Goal: Information Seeking & Learning: Learn about a topic

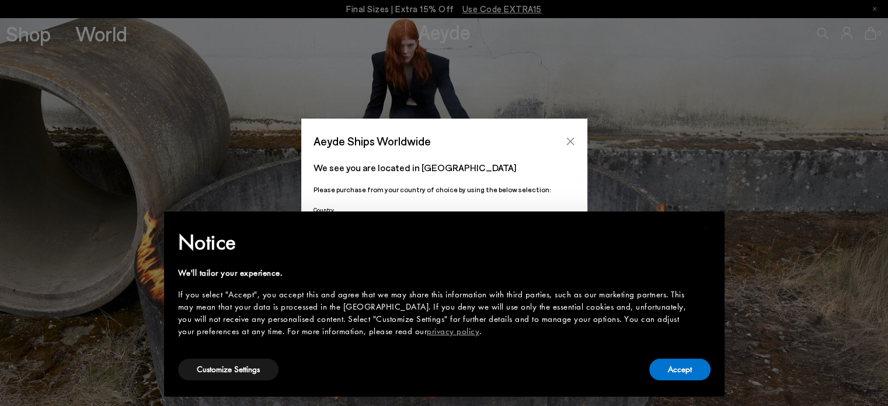
click at [567, 148] on button "Close" at bounding box center [571, 142] width 18 height 18
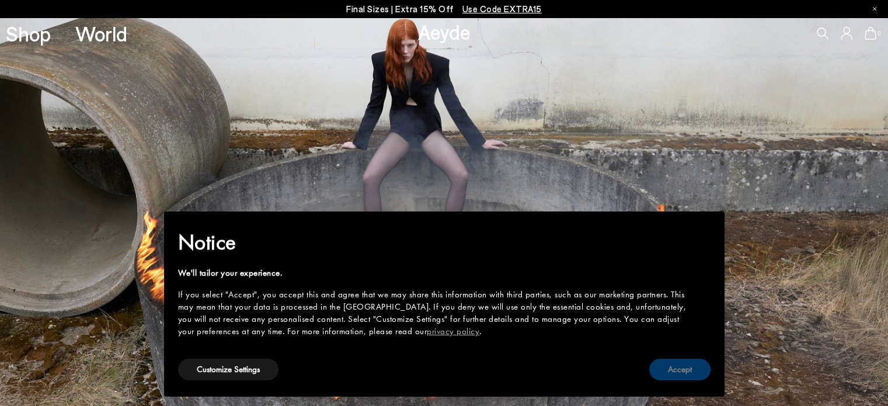
click at [658, 363] on button "Accept" at bounding box center [679, 370] width 61 height 22
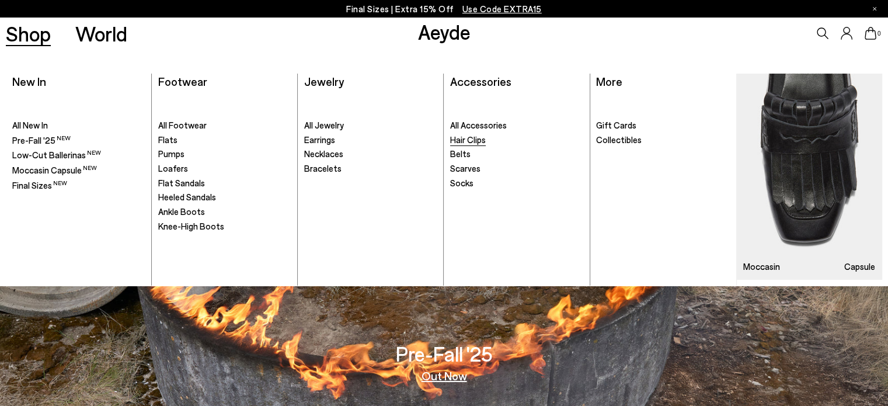
click at [475, 137] on span "Hair Clips" at bounding box center [468, 139] width 36 height 11
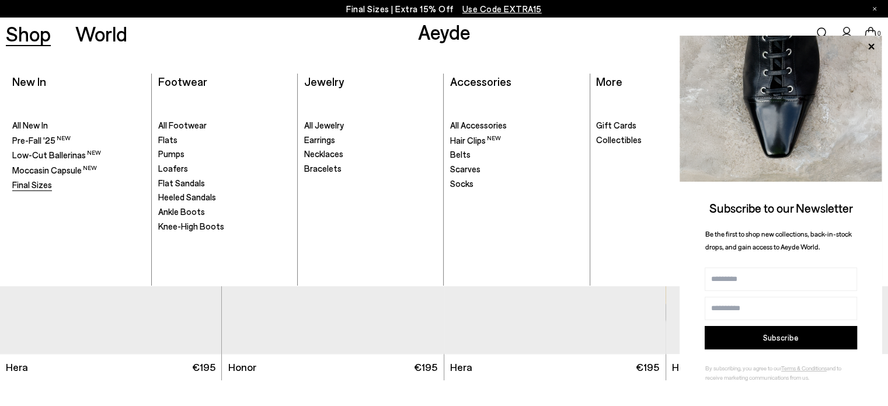
click at [33, 188] on span "Final Sizes" at bounding box center [32, 184] width 40 height 11
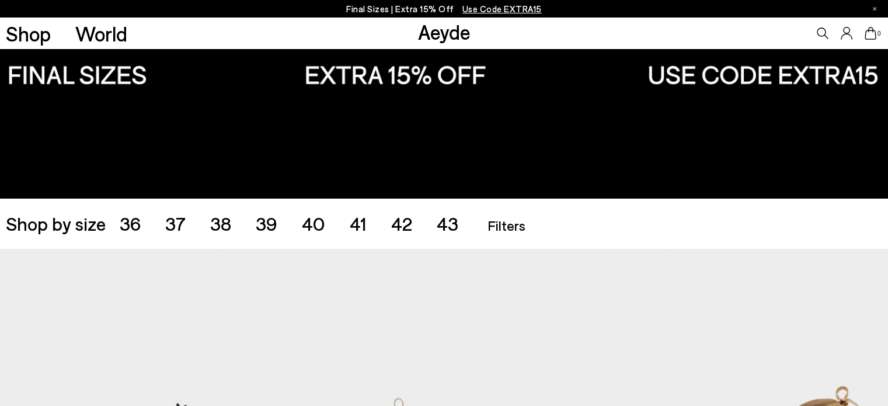
scroll to position [198, 0]
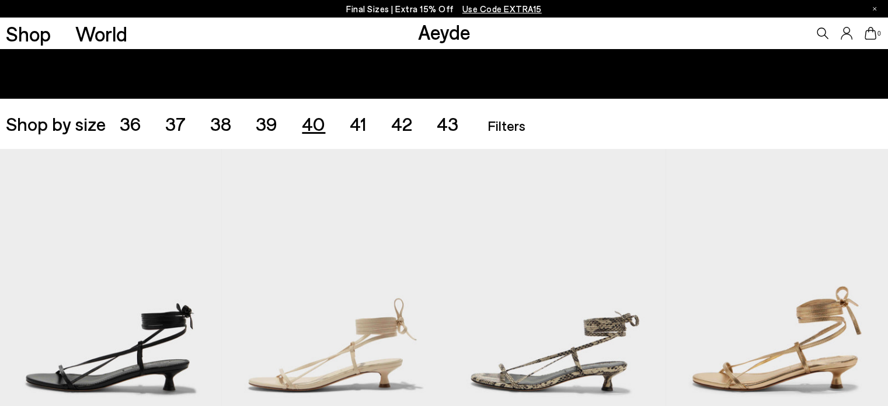
click at [317, 115] on span "40" at bounding box center [313, 123] width 23 height 22
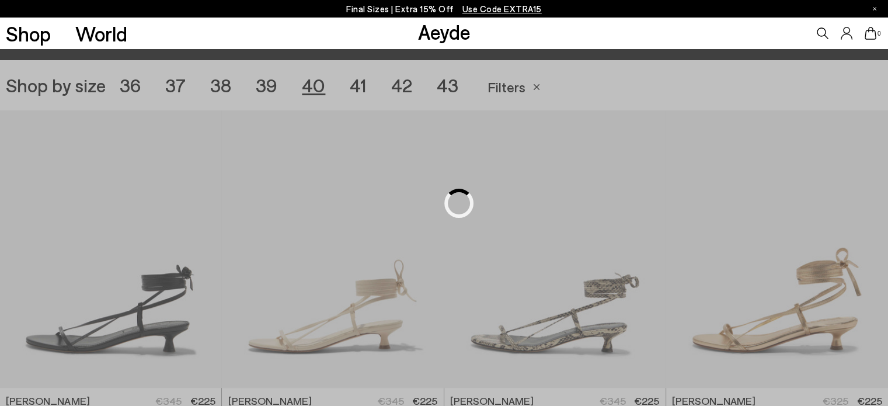
scroll to position [248, 0]
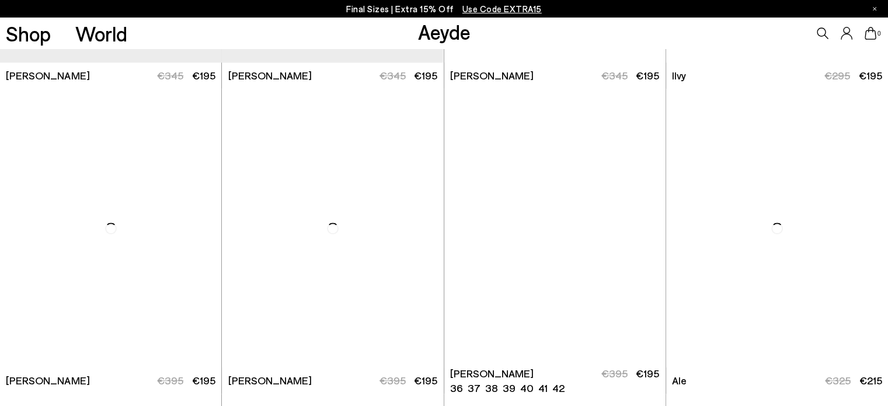
scroll to position [868, 0]
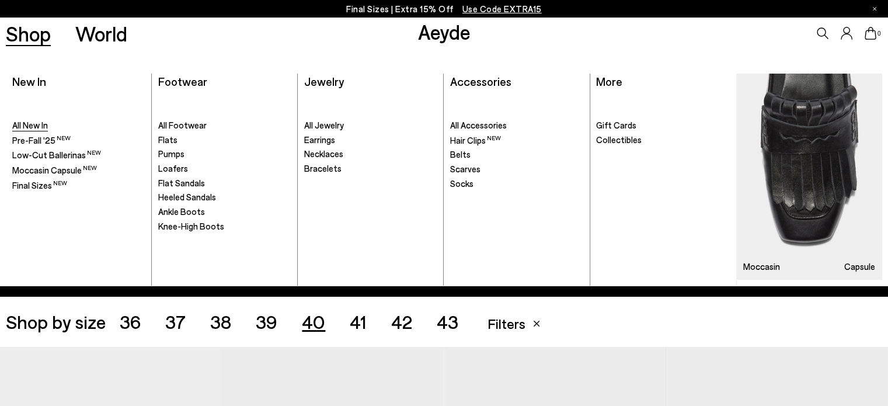
click at [23, 124] on span "All New In" at bounding box center [30, 125] width 36 height 11
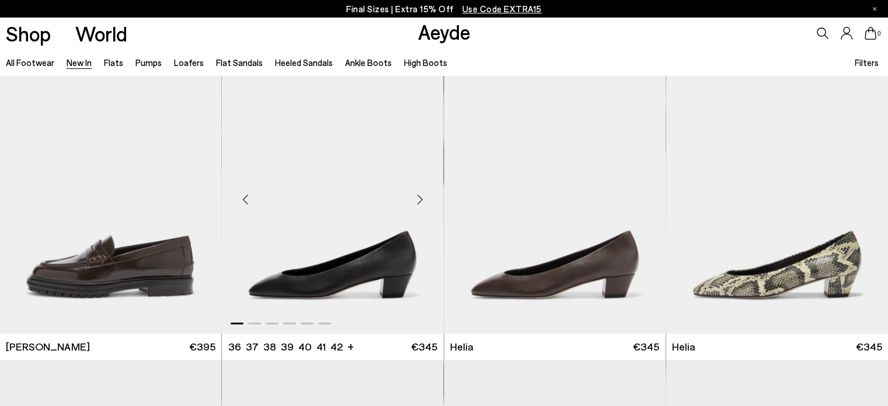
scroll to position [931, 0]
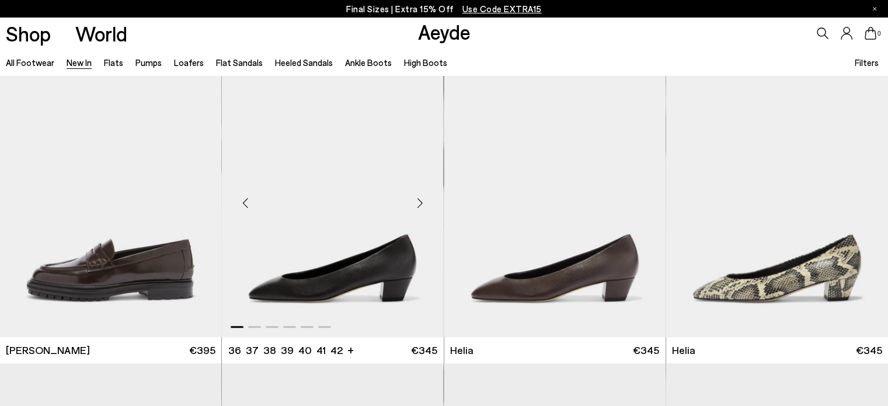
click at [422, 200] on div "Next slide" at bounding box center [420, 202] width 35 height 35
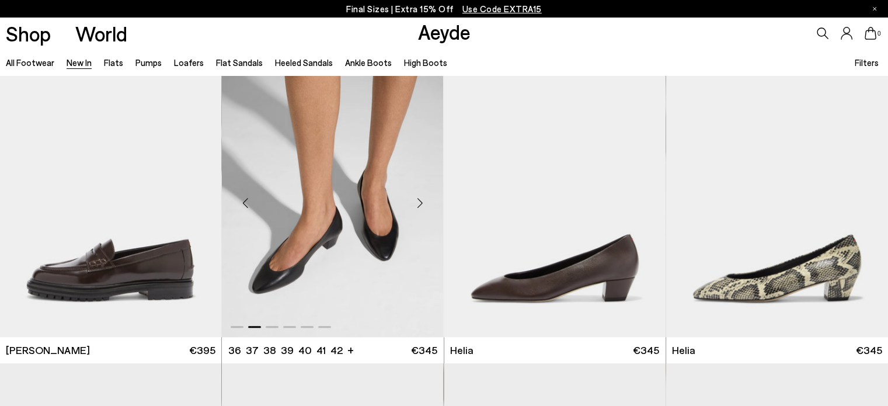
click at [422, 200] on div "Next slide" at bounding box center [420, 202] width 35 height 35
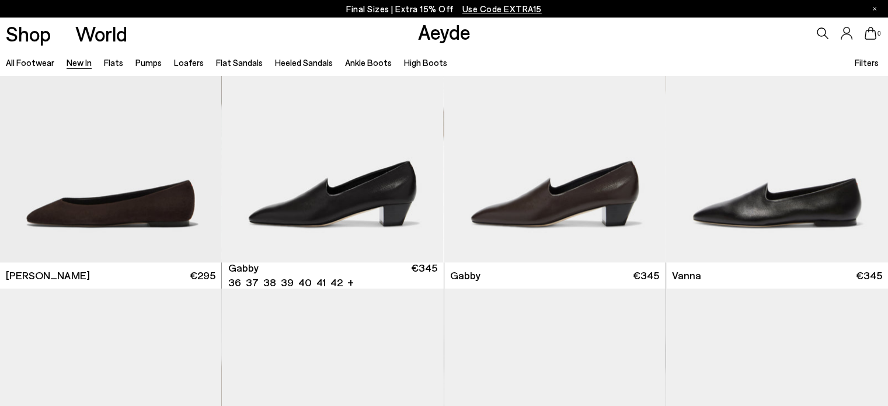
scroll to position [1614, 0]
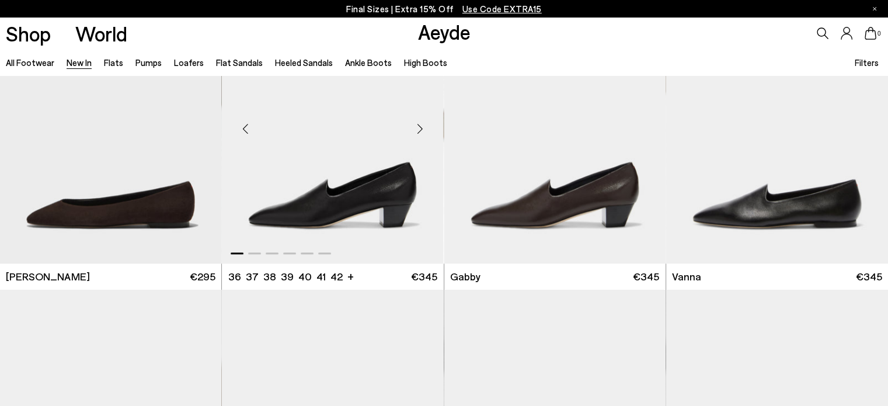
click at [421, 124] on div "Next slide" at bounding box center [420, 129] width 35 height 35
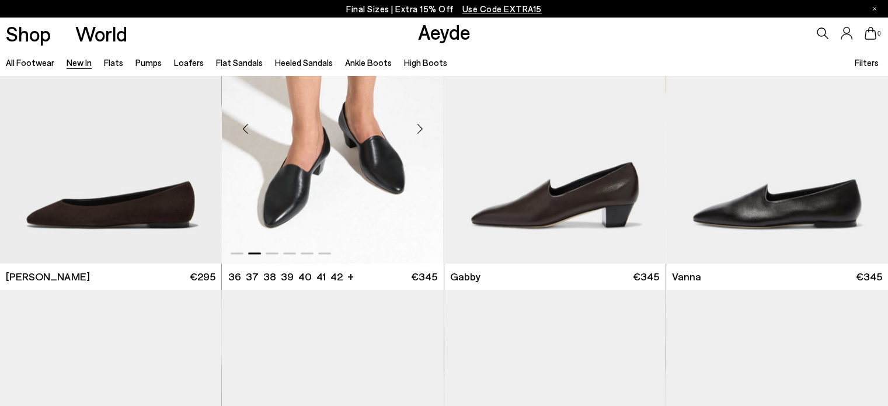
scroll to position [1856, 0]
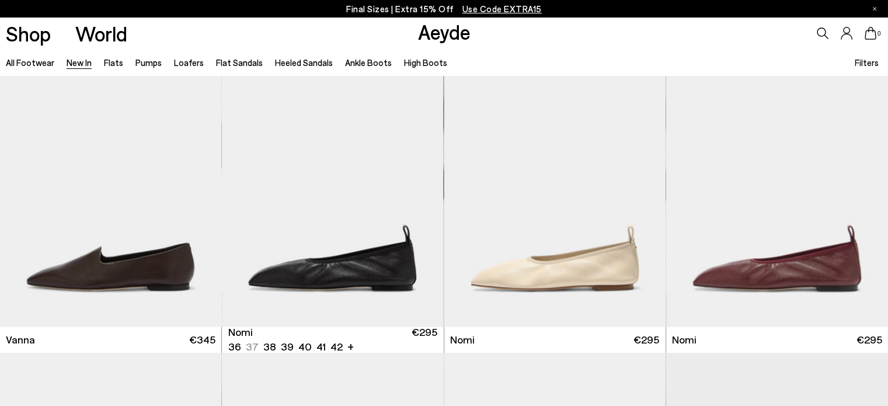
click at [421, 124] on img "1 / 6" at bounding box center [332, 187] width 221 height 279
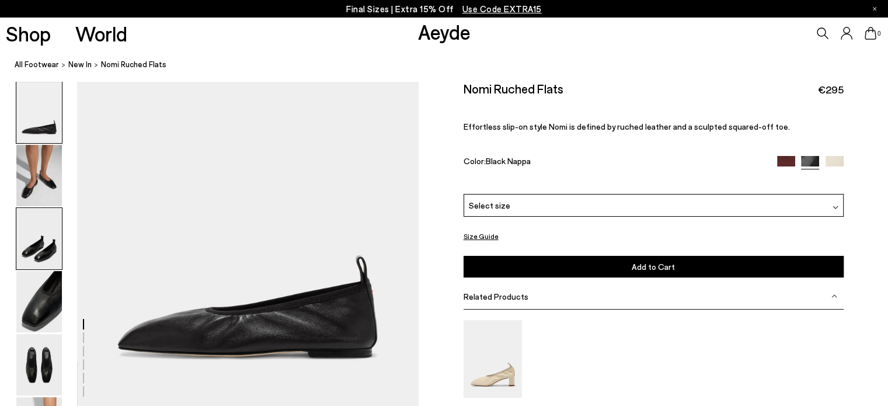
click at [47, 244] on img at bounding box center [39, 238] width 46 height 61
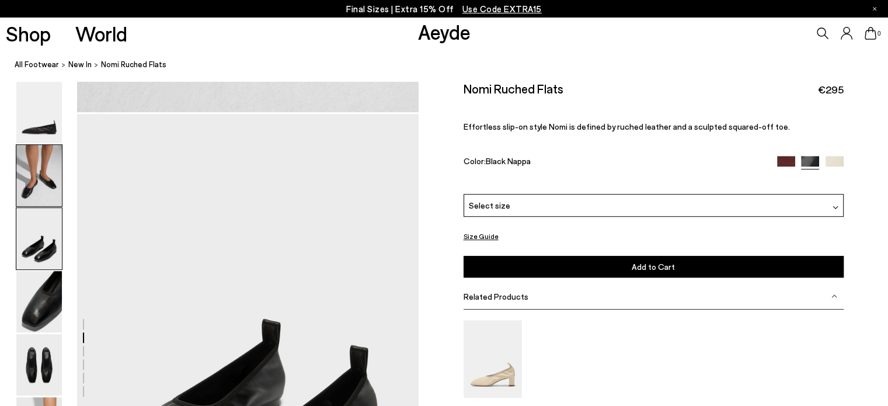
scroll to position [785, 0]
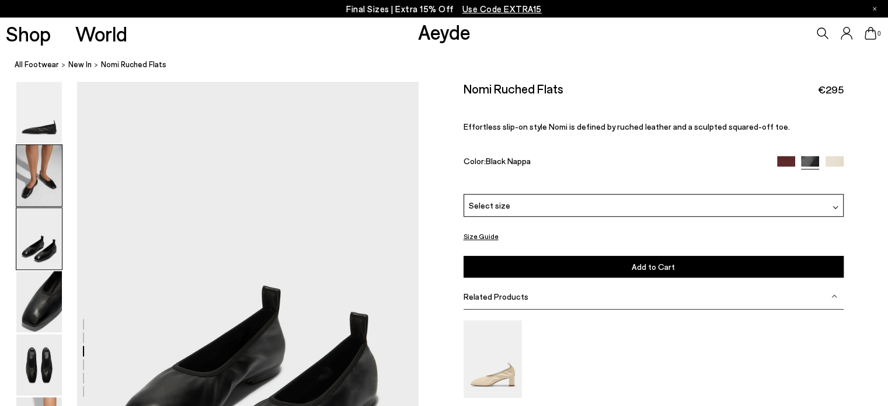
click at [47, 161] on img at bounding box center [39, 175] width 46 height 61
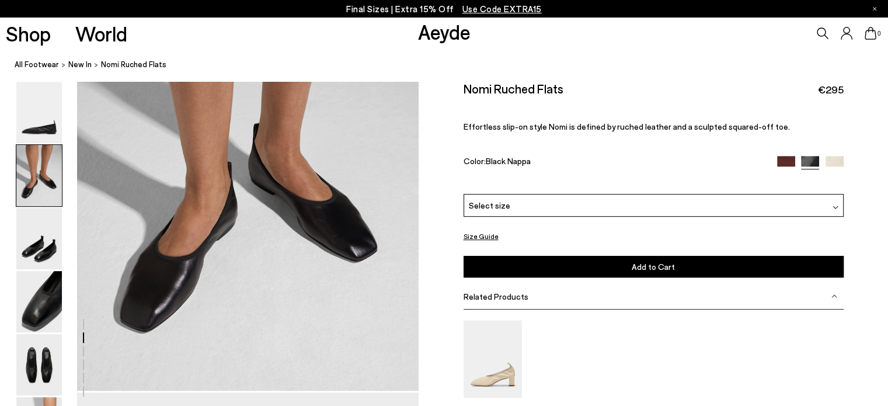
scroll to position [501, 0]
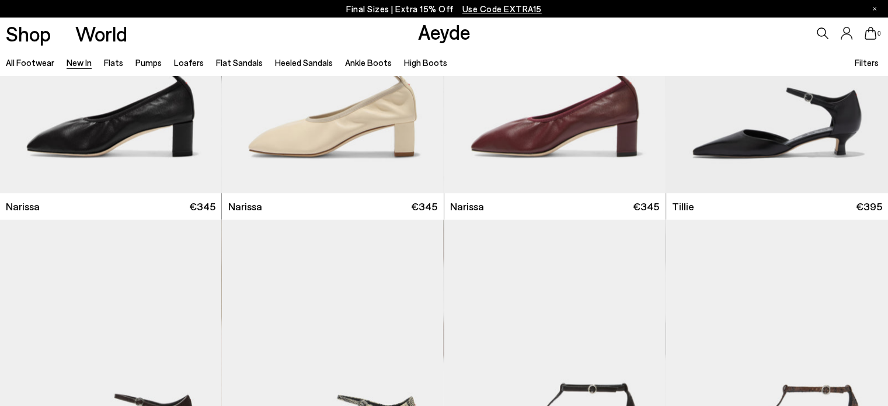
scroll to position [2246, 0]
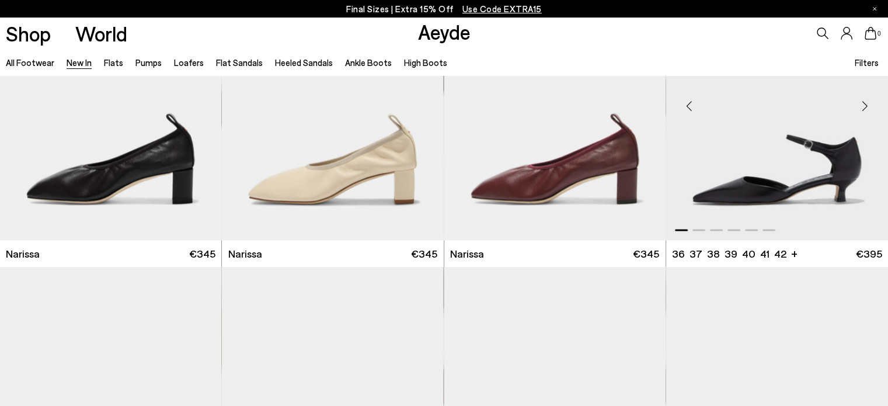
click at [867, 102] on div "Next slide" at bounding box center [864, 105] width 35 height 35
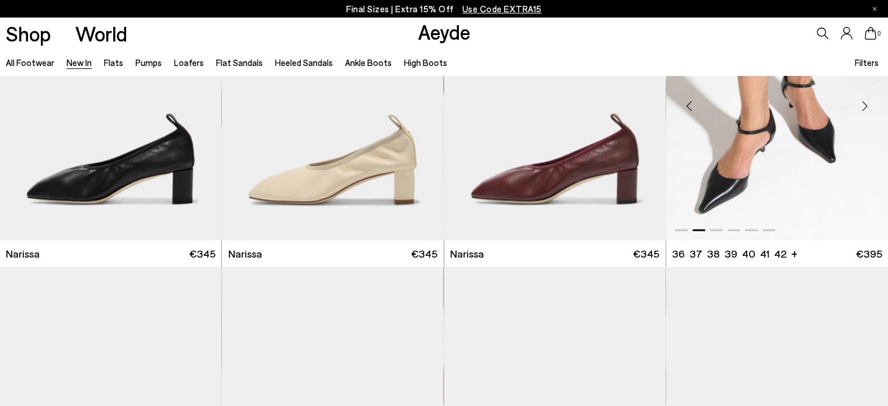
click at [867, 102] on div "Next slide" at bounding box center [864, 105] width 35 height 35
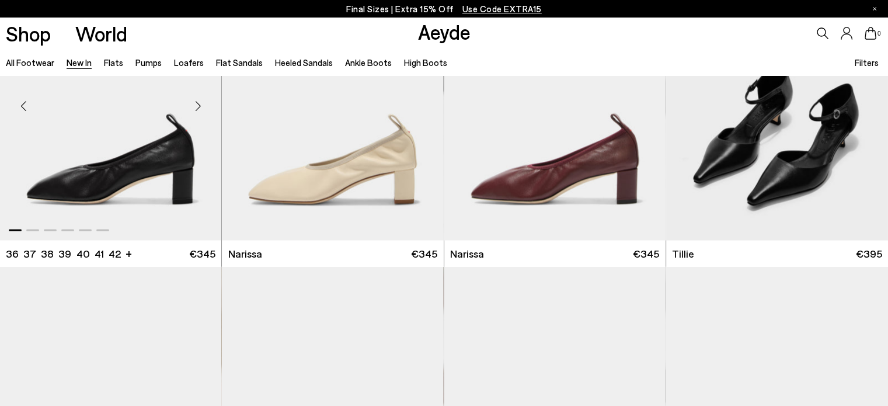
click at [199, 103] on div "Next slide" at bounding box center [197, 105] width 35 height 35
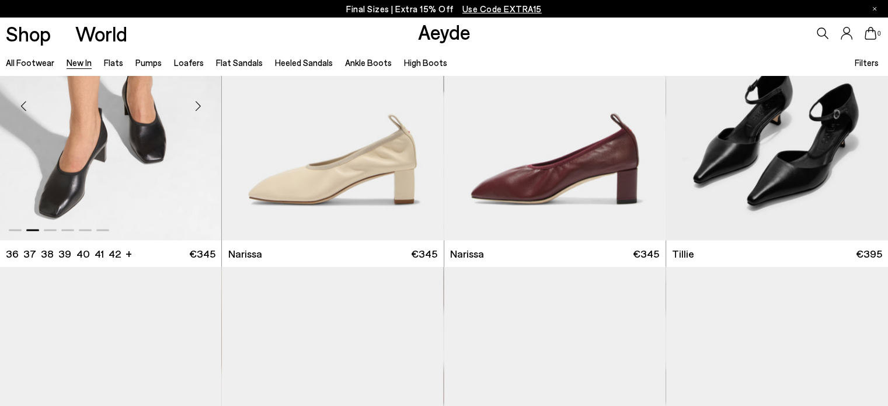
click at [199, 103] on div "Next slide" at bounding box center [197, 105] width 35 height 35
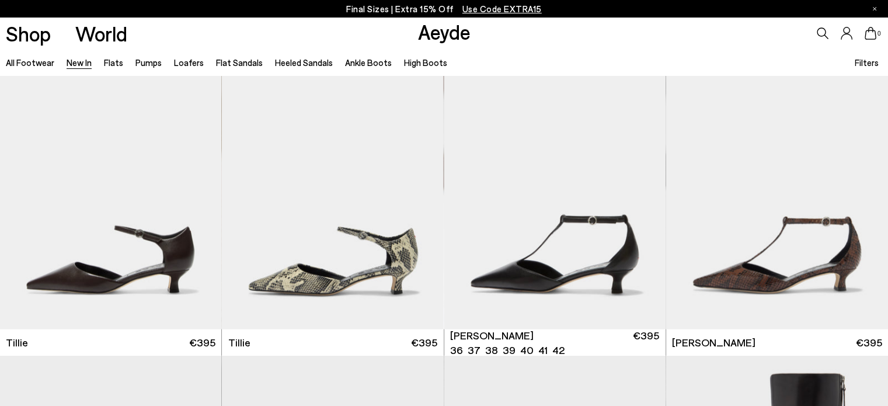
scroll to position [2460, 0]
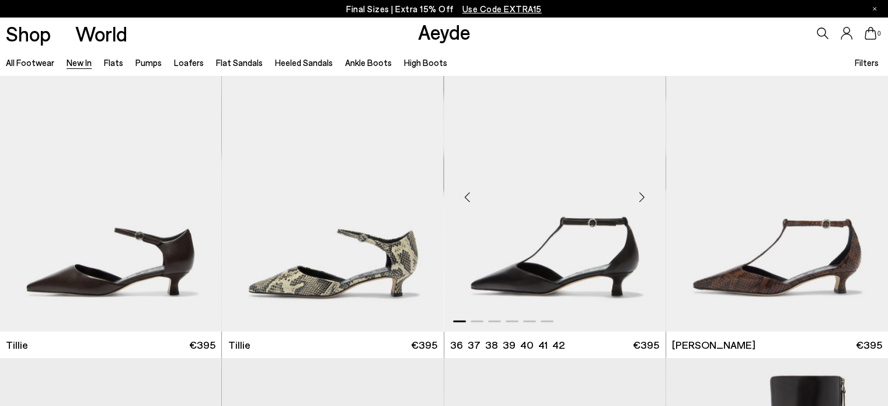
click at [643, 194] on div "Next slide" at bounding box center [642, 197] width 35 height 35
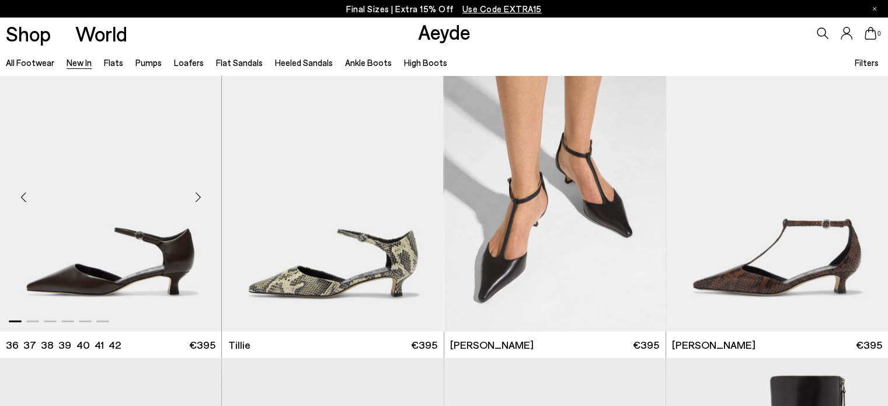
click at [201, 192] on div "Next slide" at bounding box center [197, 197] width 35 height 35
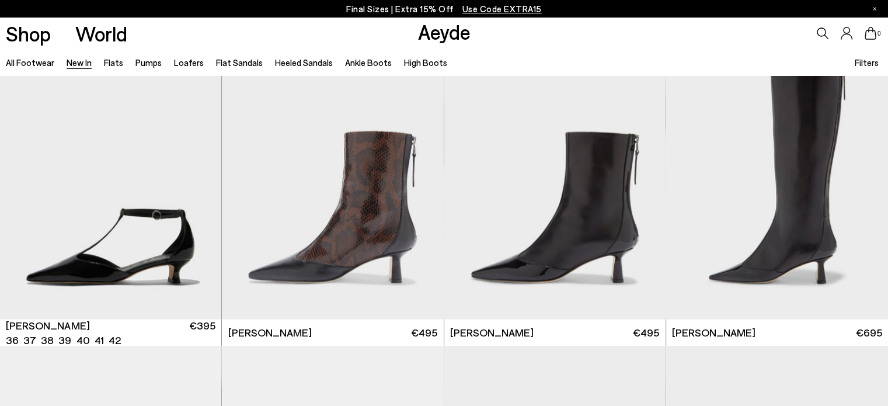
scroll to position [2776, 0]
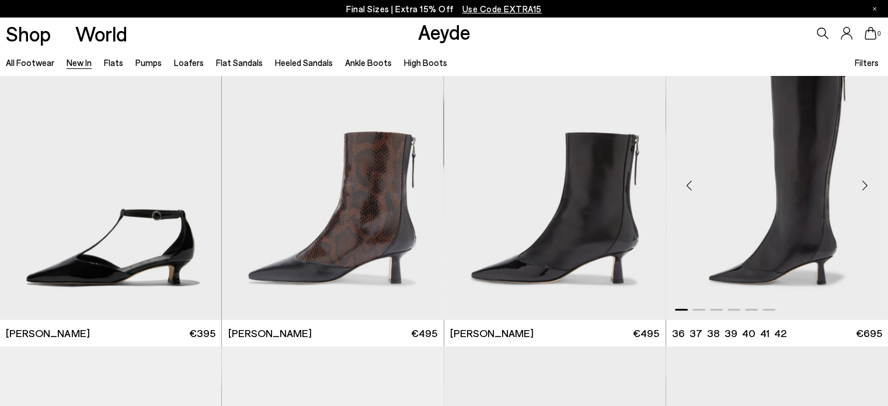
click at [864, 177] on div "Next slide" at bounding box center [864, 185] width 35 height 35
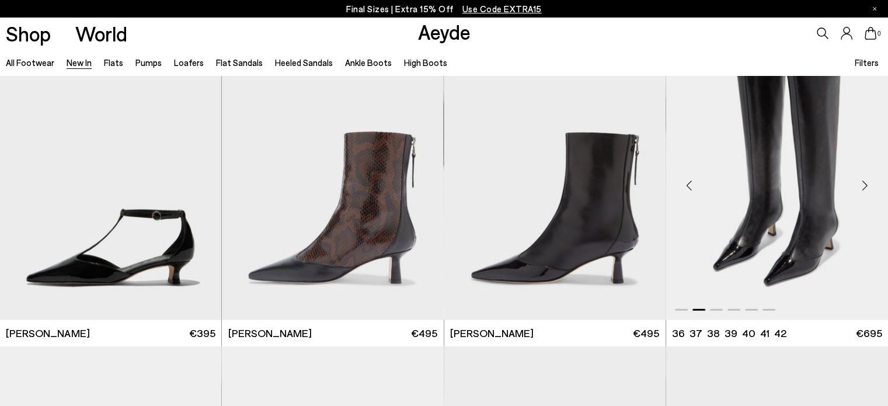
click at [864, 177] on div "Next slide" at bounding box center [864, 185] width 35 height 35
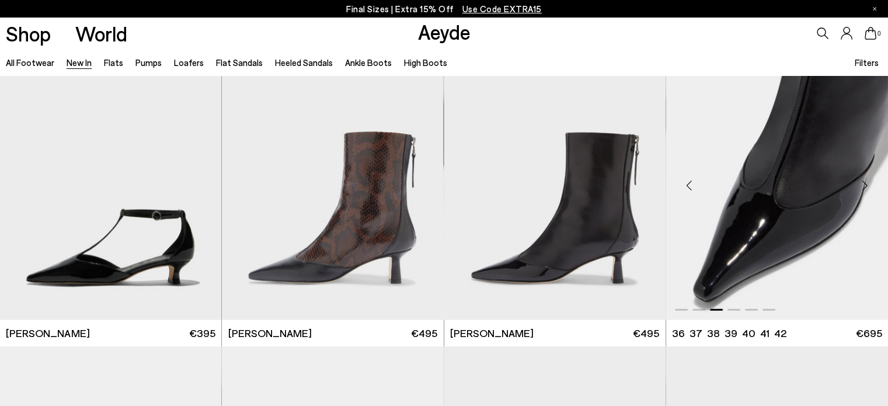
click at [864, 182] on div "Next slide" at bounding box center [864, 185] width 35 height 35
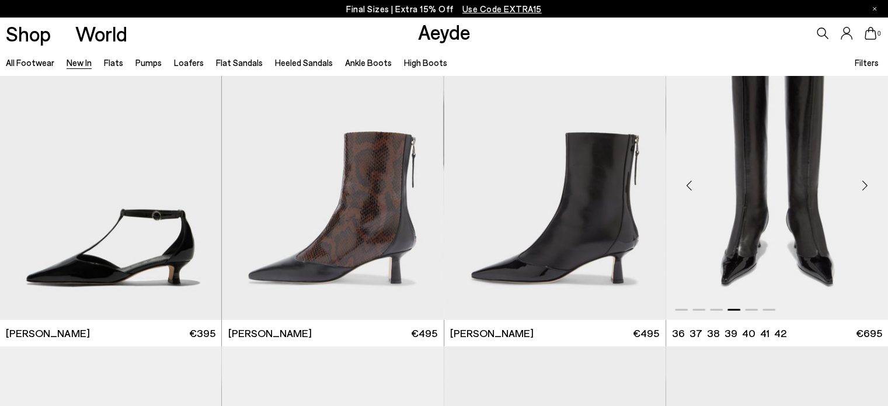
click at [864, 182] on div "Next slide" at bounding box center [864, 185] width 35 height 35
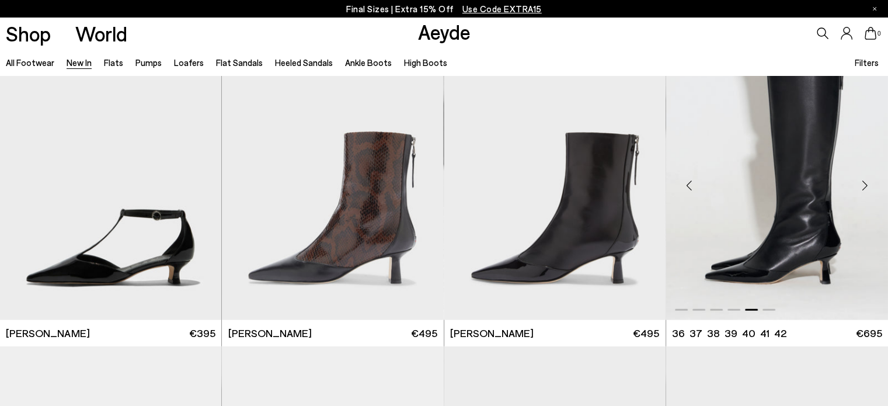
click at [864, 182] on div "Next slide" at bounding box center [864, 185] width 35 height 35
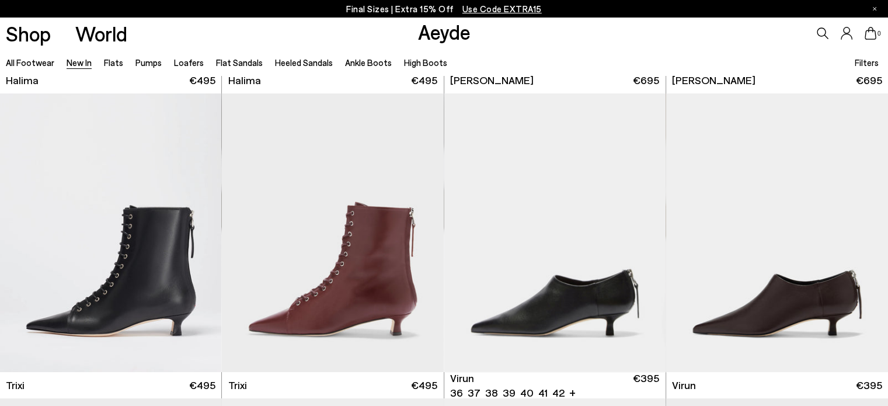
scroll to position [4341, 0]
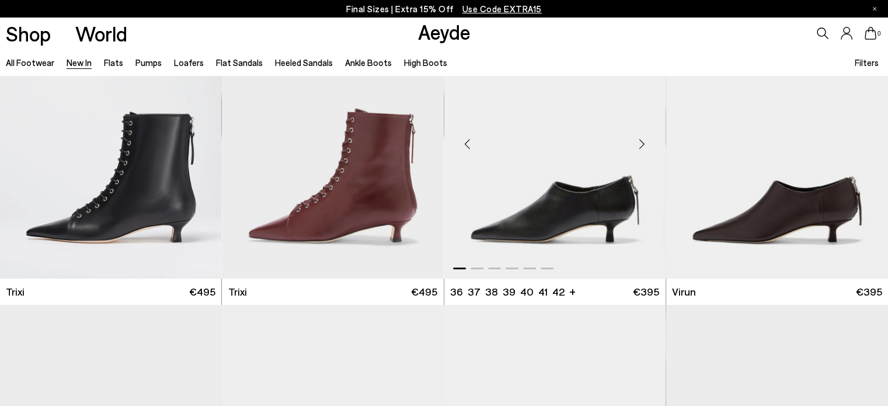
click at [642, 148] on div "Next slide" at bounding box center [642, 144] width 35 height 35
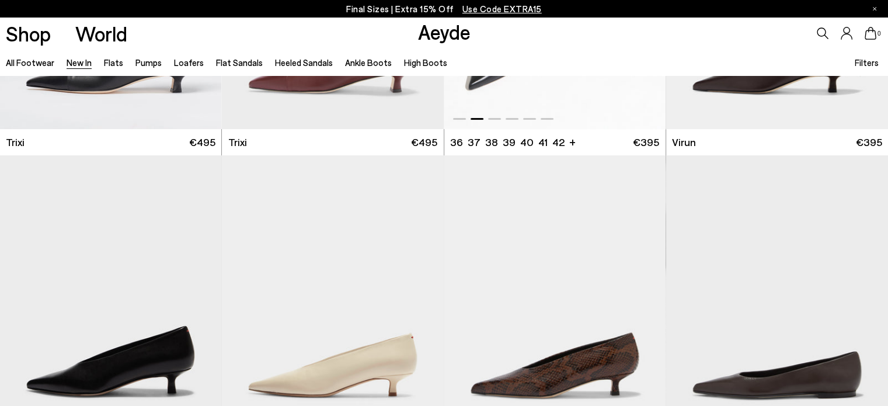
scroll to position [4634, 0]
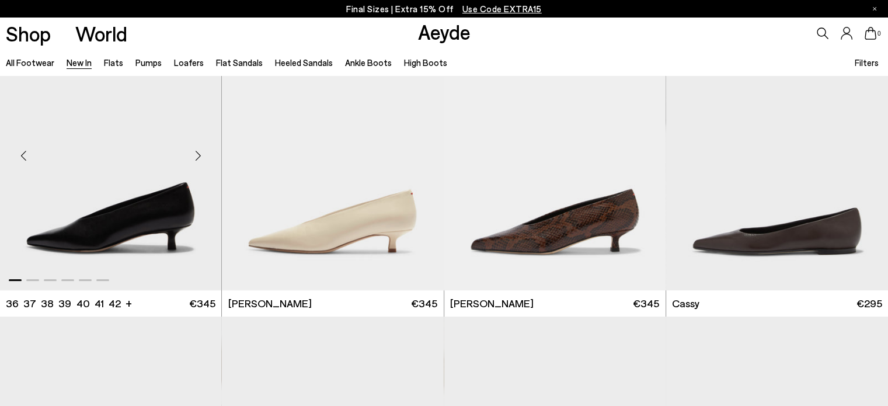
click at [194, 155] on div "Next slide" at bounding box center [197, 155] width 35 height 35
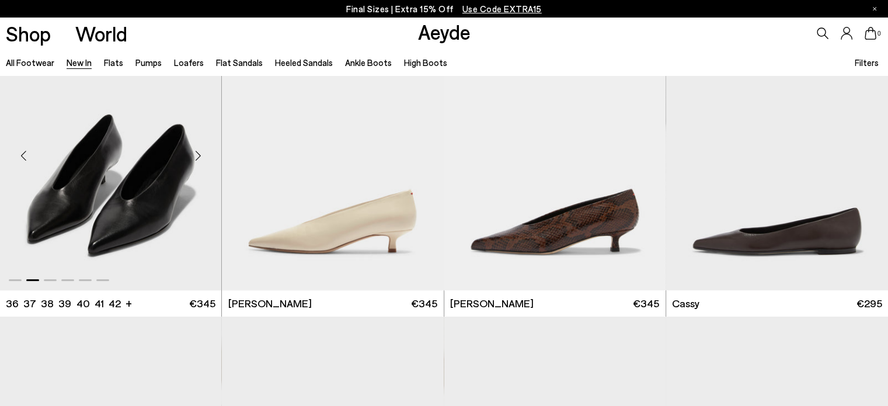
click at [194, 155] on div "Next slide" at bounding box center [197, 155] width 35 height 35
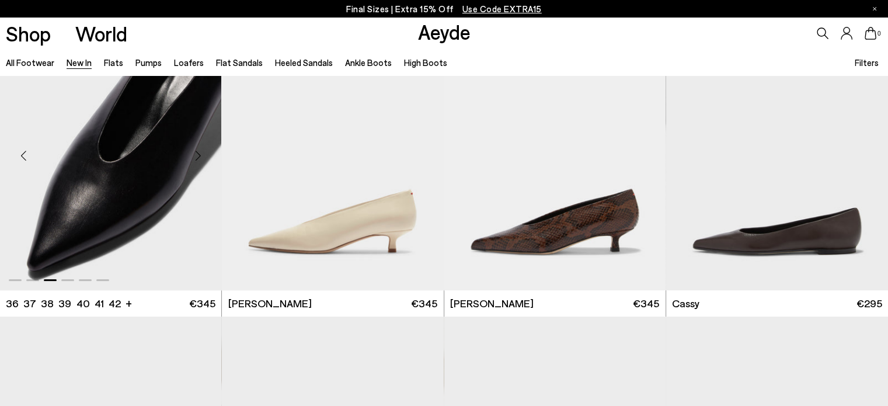
click at [194, 155] on div "Next slide" at bounding box center [197, 155] width 35 height 35
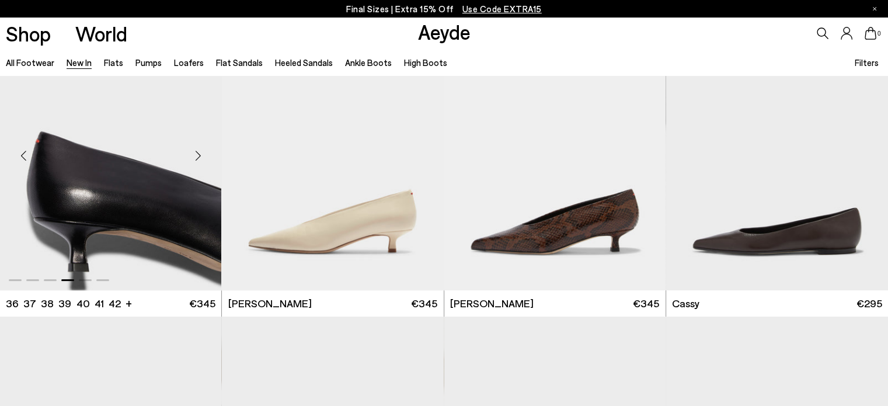
click at [194, 155] on div "Next slide" at bounding box center [197, 155] width 35 height 35
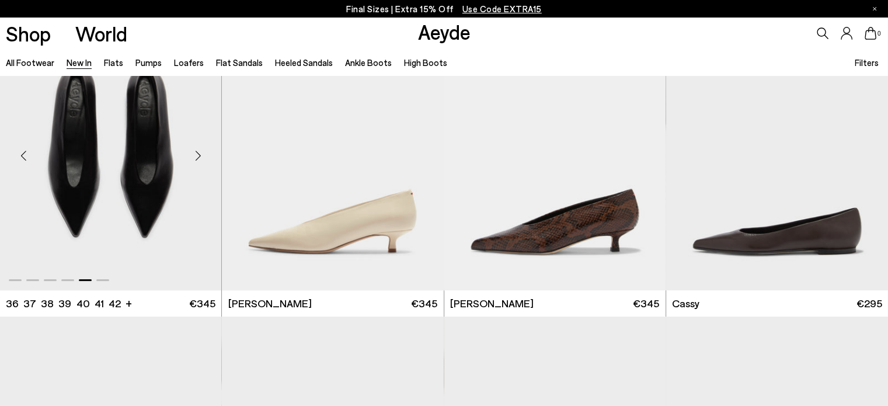
click at [194, 155] on div "Next slide" at bounding box center [197, 155] width 35 height 35
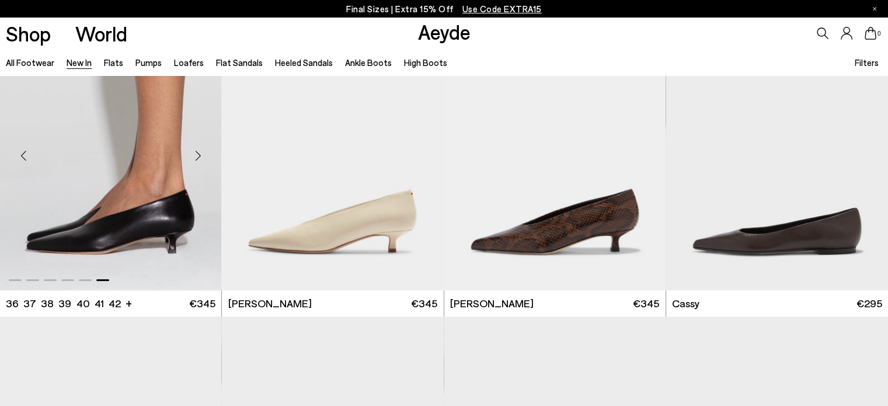
click at [194, 155] on div "Next slide" at bounding box center [197, 155] width 35 height 35
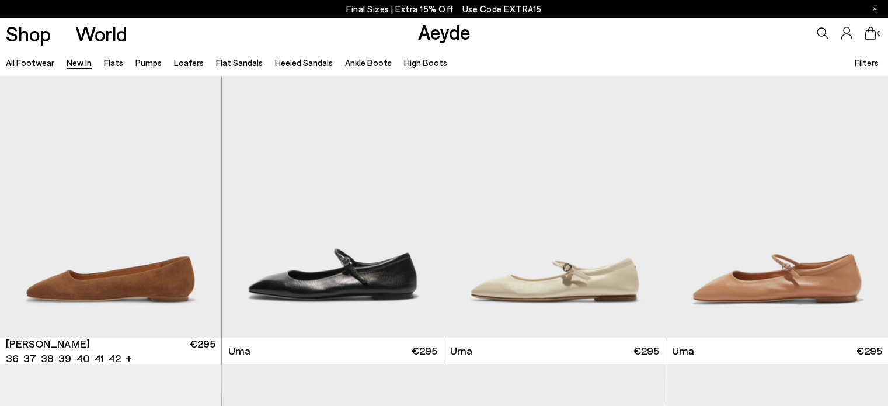
scroll to position [5502, 0]
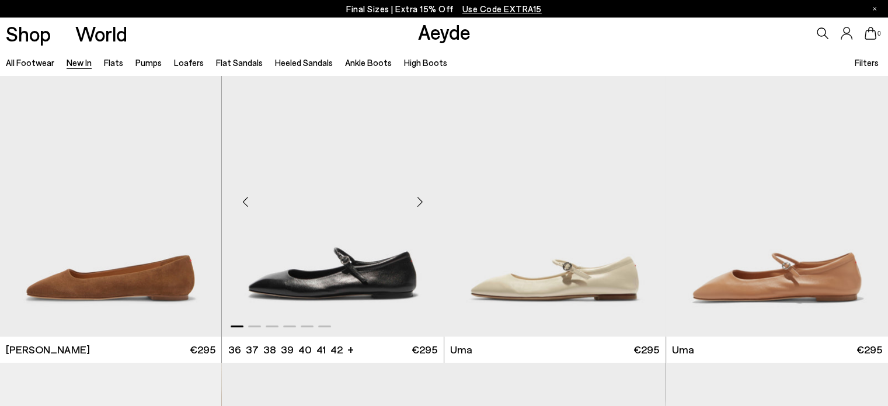
click at [422, 199] on div "Next slide" at bounding box center [420, 202] width 35 height 35
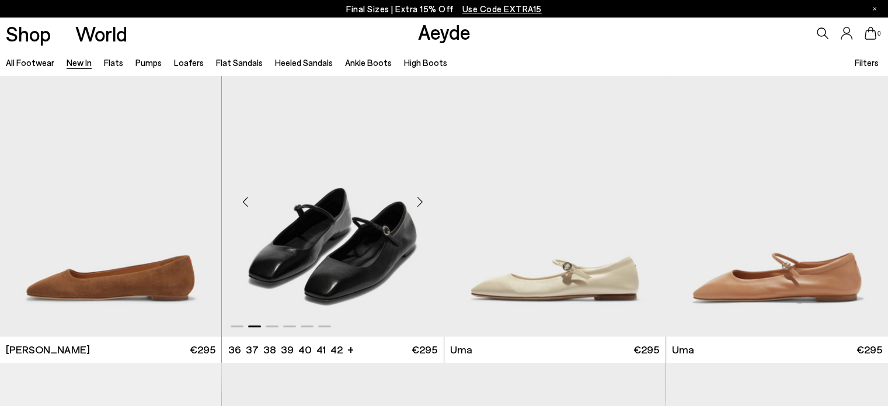
click at [422, 199] on div "Next slide" at bounding box center [420, 202] width 35 height 35
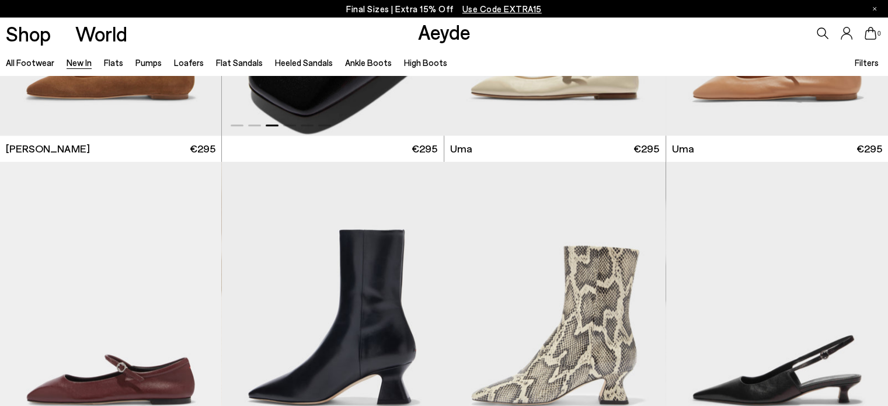
scroll to position [5827, 0]
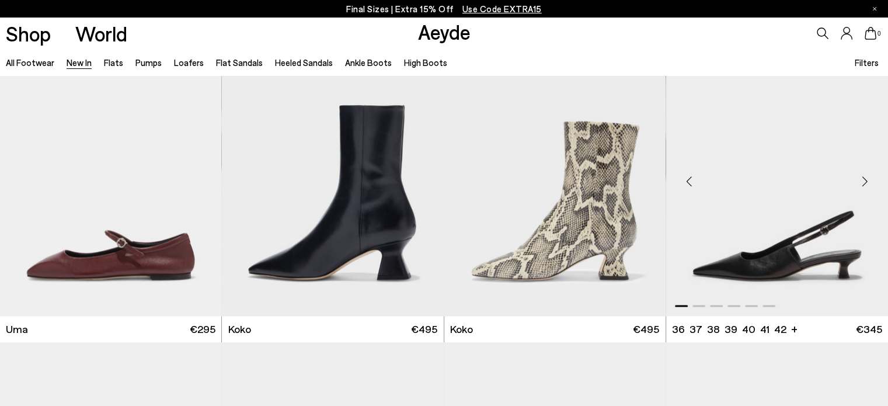
click at [863, 183] on div "Next slide" at bounding box center [864, 181] width 35 height 35
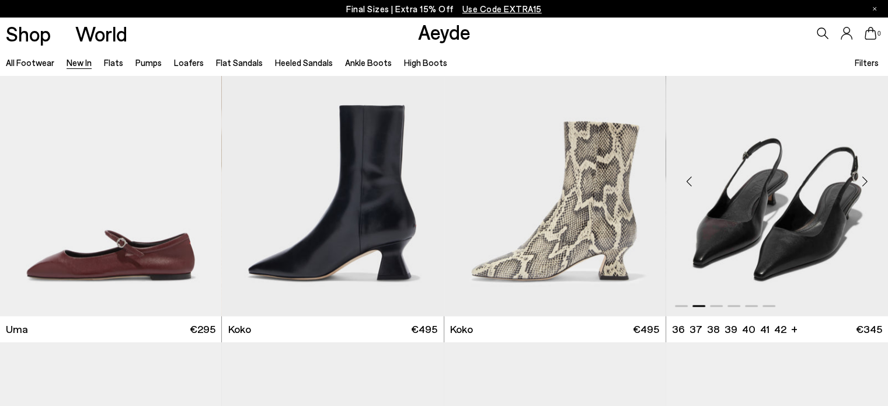
click at [863, 183] on div "Next slide" at bounding box center [864, 181] width 35 height 35
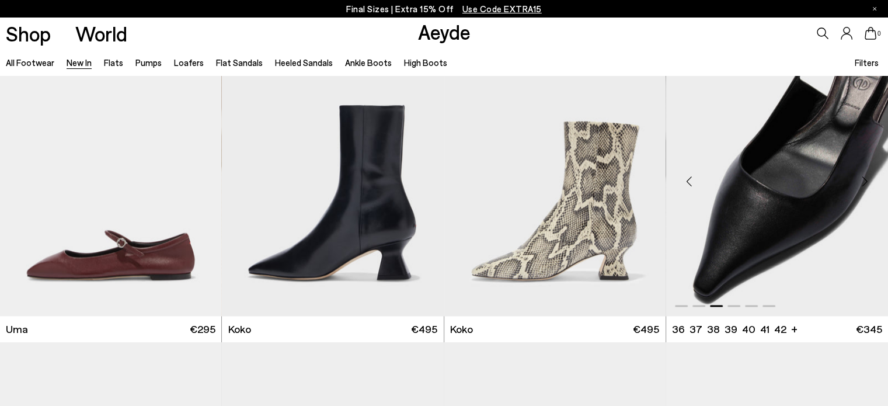
click at [863, 183] on div "Next slide" at bounding box center [864, 181] width 35 height 35
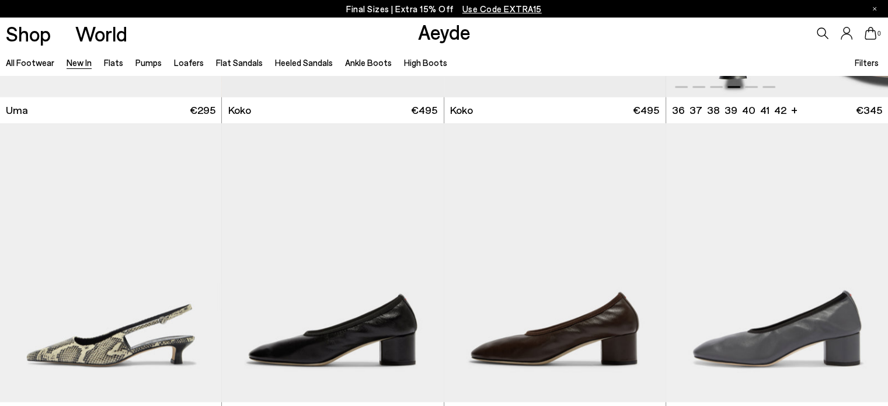
scroll to position [6044, 0]
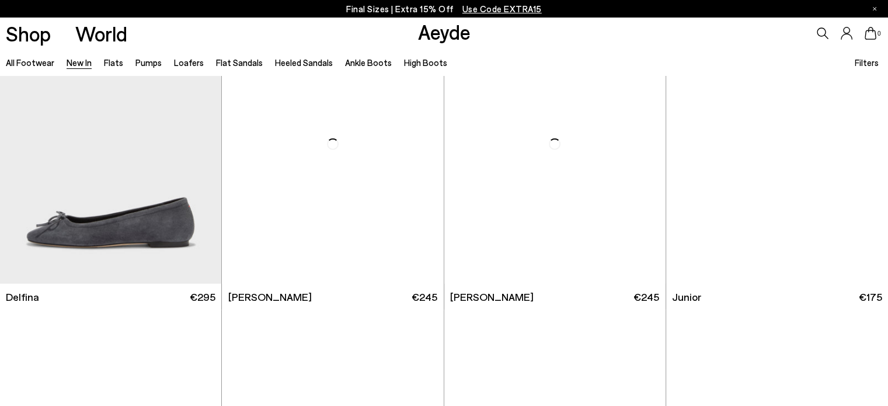
scroll to position [7316, 0]
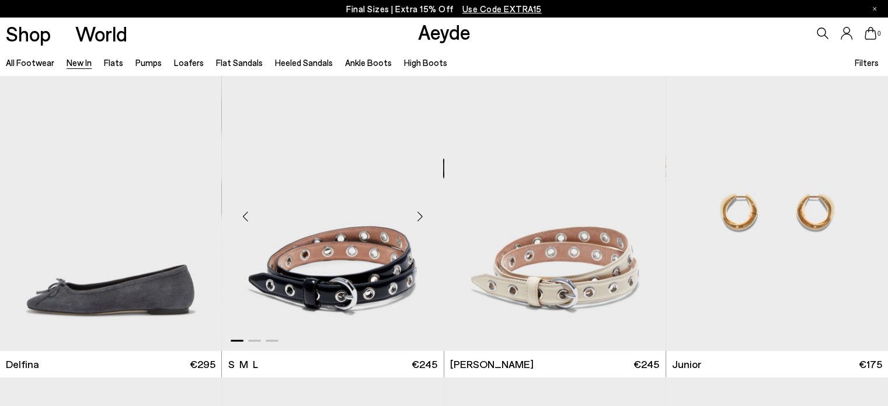
click at [418, 213] on div "Next slide" at bounding box center [420, 216] width 35 height 35
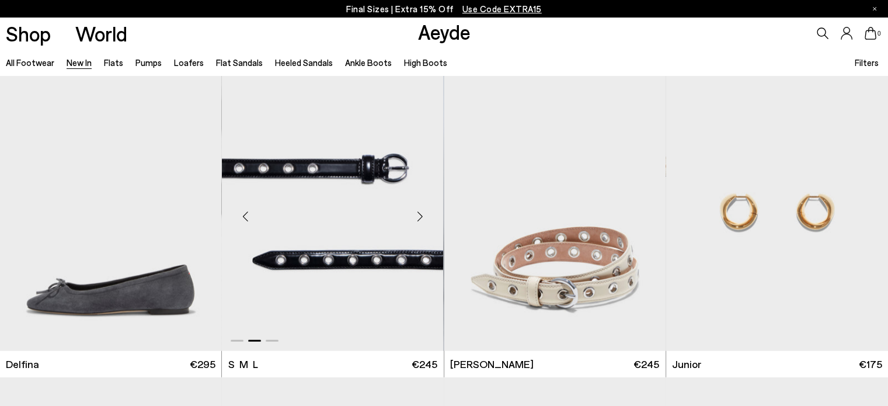
click at [418, 213] on div "Next slide" at bounding box center [420, 216] width 35 height 35
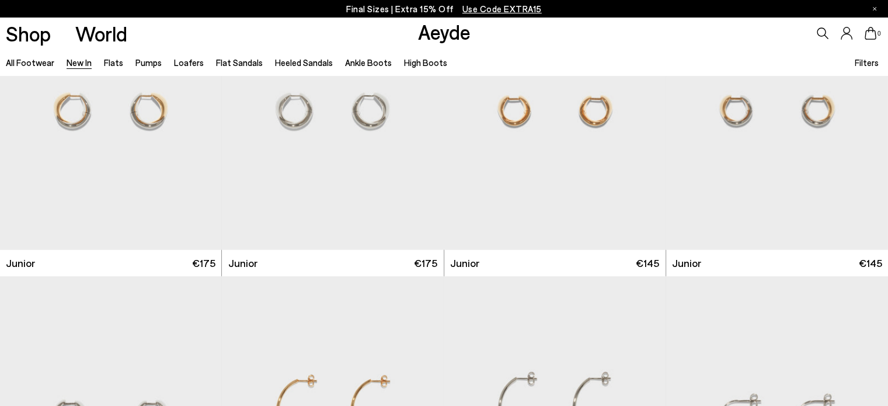
scroll to position [7944, 0]
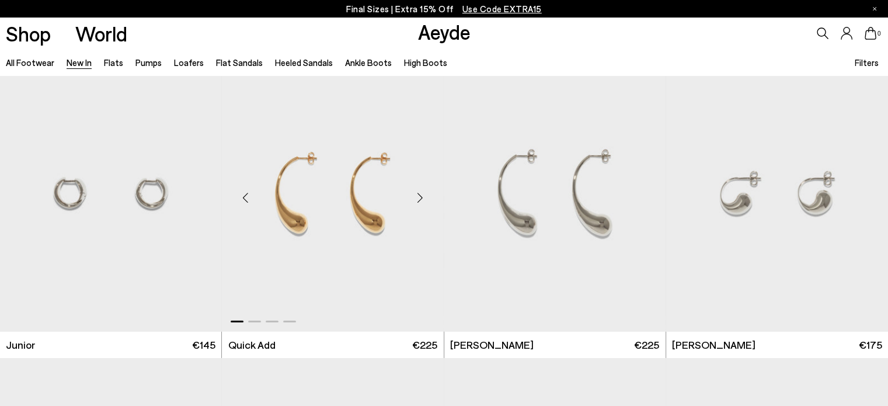
click at [416, 198] on div "Next slide" at bounding box center [420, 197] width 35 height 35
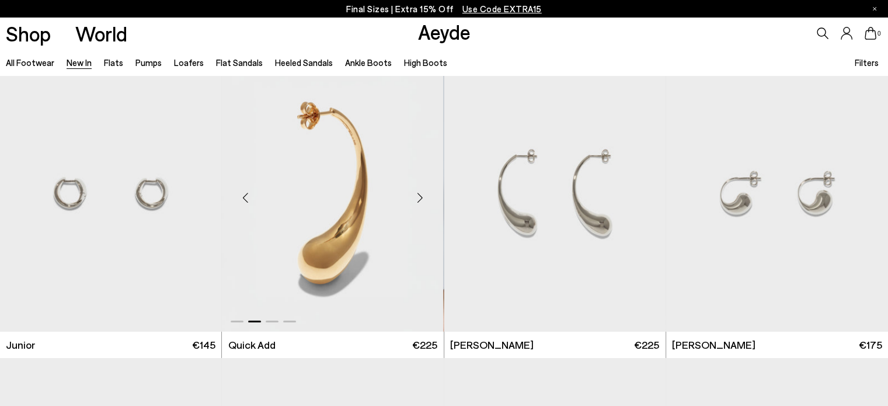
click at [416, 198] on div "Next slide" at bounding box center [420, 197] width 35 height 35
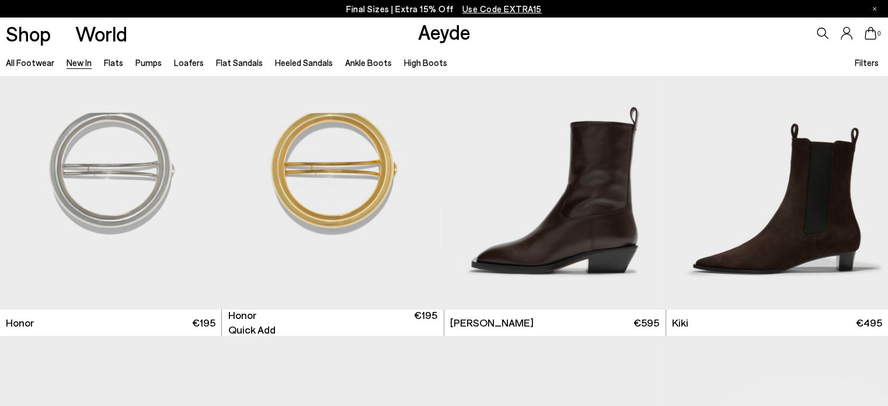
scroll to position [8570, 0]
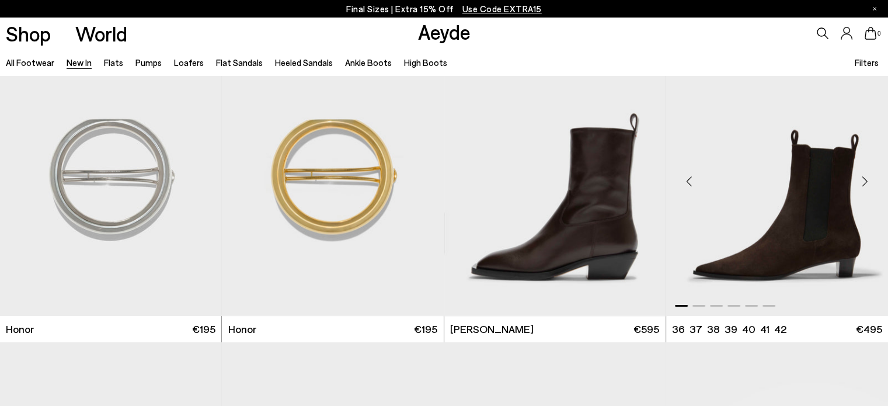
click at [865, 180] on div "Next slide" at bounding box center [864, 181] width 35 height 35
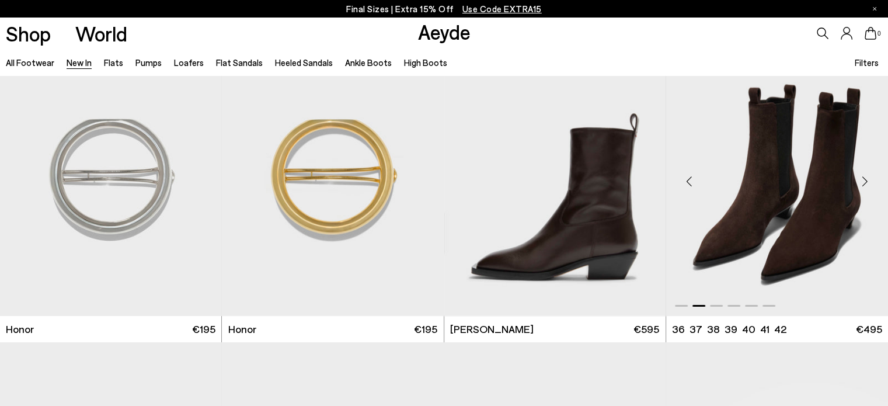
click at [865, 180] on div "Next slide" at bounding box center [864, 181] width 35 height 35
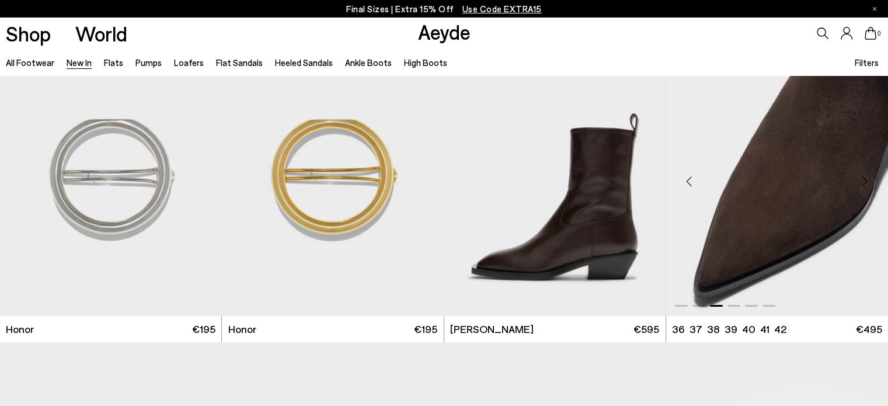
click at [865, 180] on div "Next slide" at bounding box center [864, 181] width 35 height 35
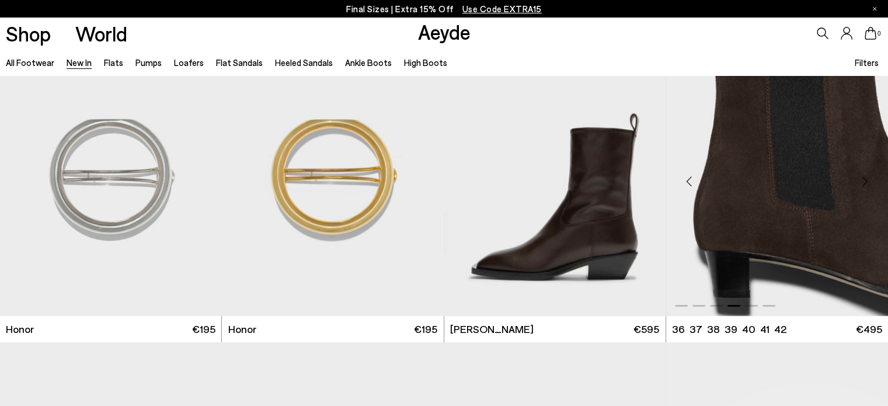
click at [865, 180] on div "Next slide" at bounding box center [864, 181] width 35 height 35
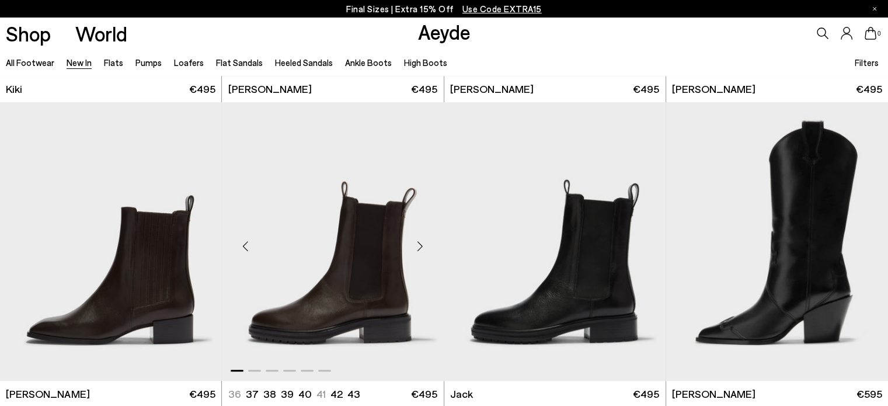
scroll to position [9116, 0]
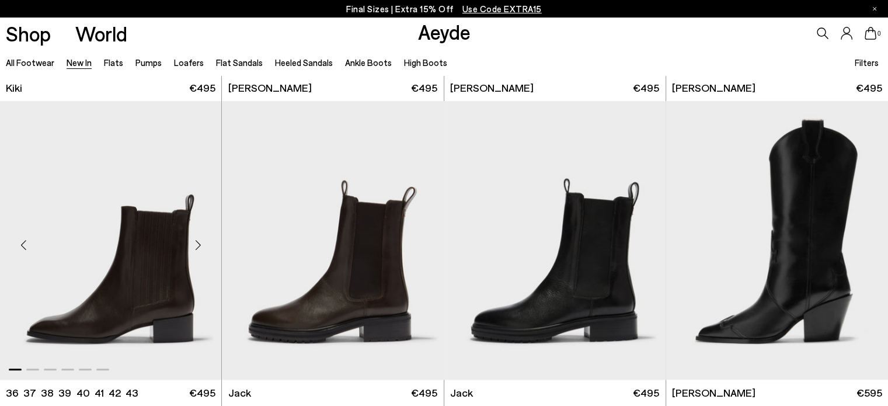
click at [196, 244] on div "Next slide" at bounding box center [197, 244] width 35 height 35
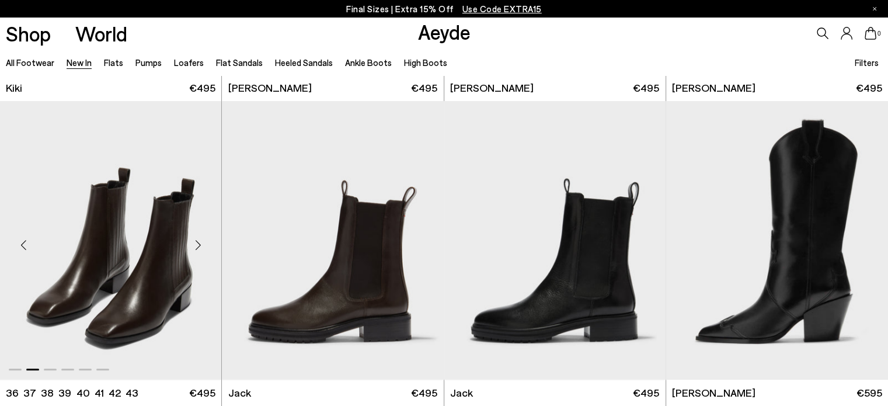
click at [196, 244] on div "Next slide" at bounding box center [197, 244] width 35 height 35
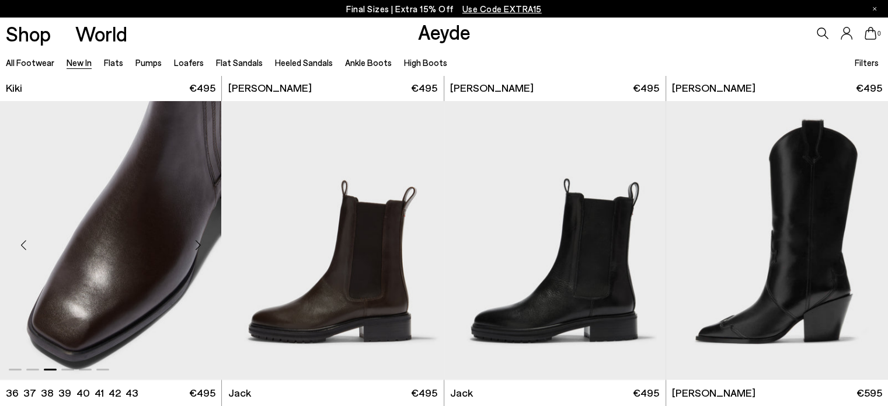
click at [196, 244] on div "Next slide" at bounding box center [197, 244] width 35 height 35
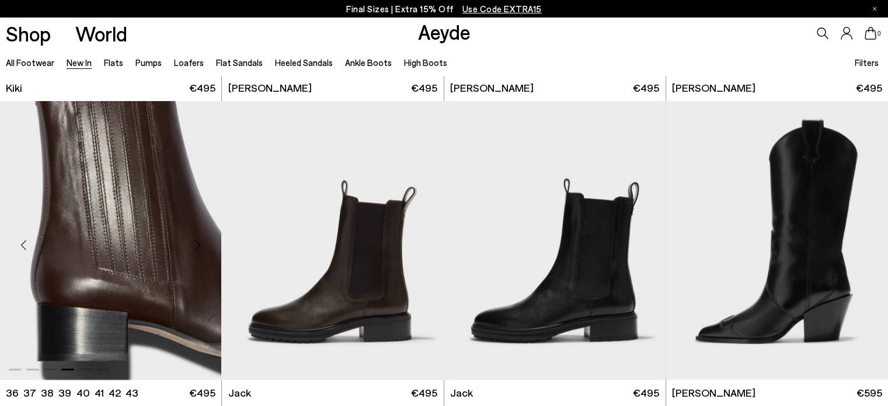
click at [196, 244] on div "Next slide" at bounding box center [197, 244] width 35 height 35
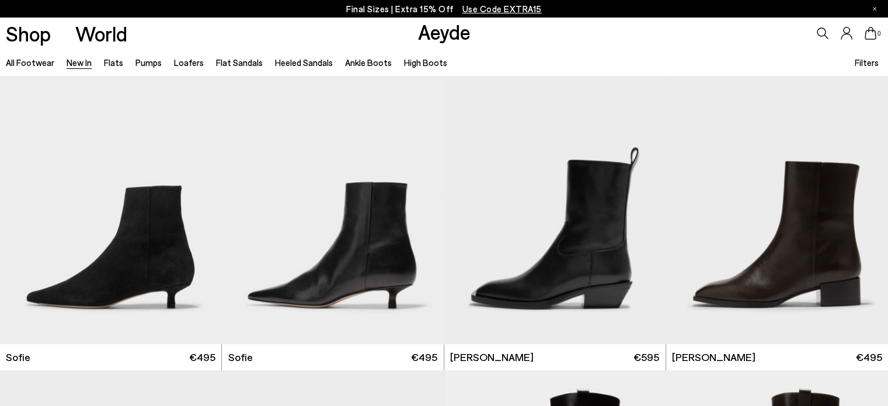
scroll to position [9462, 0]
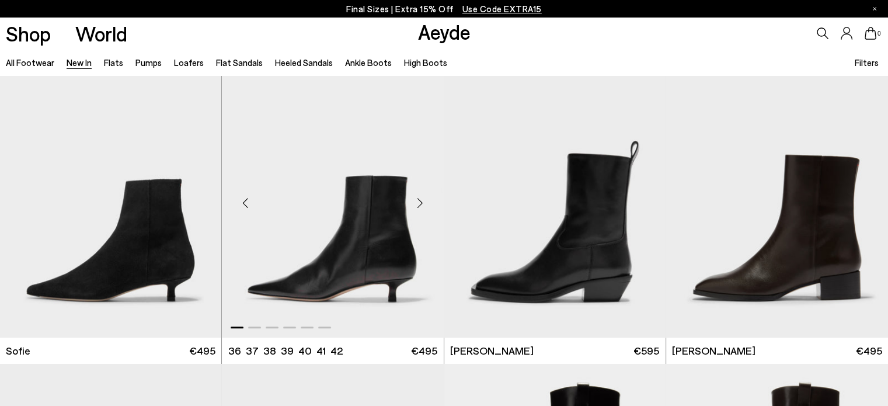
click at [419, 200] on div "Next slide" at bounding box center [420, 203] width 35 height 35
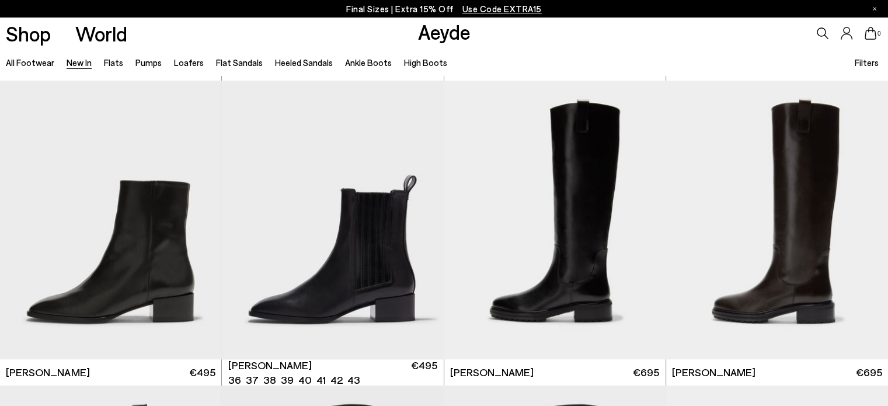
scroll to position [9745, 0]
click at [415, 229] on div "Next slide" at bounding box center [420, 224] width 35 height 35
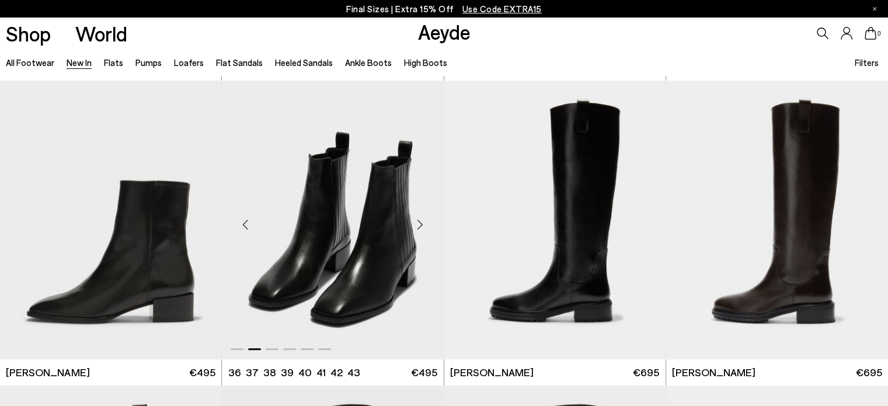
click at [415, 229] on div "Next slide" at bounding box center [420, 224] width 35 height 35
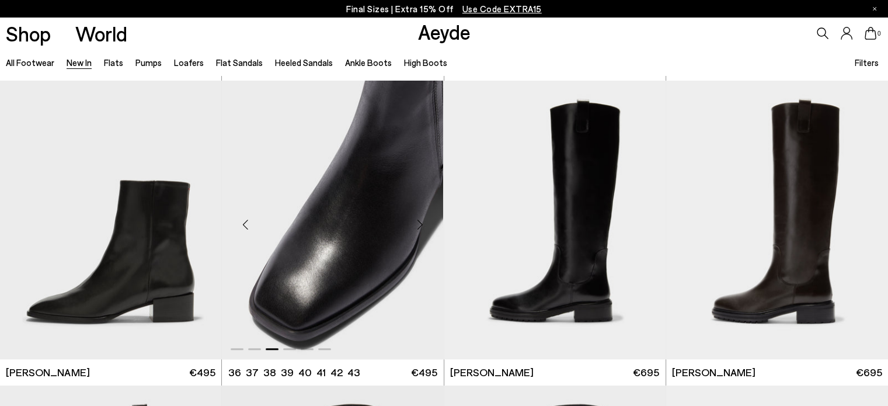
click at [415, 229] on div "Next slide" at bounding box center [420, 224] width 35 height 35
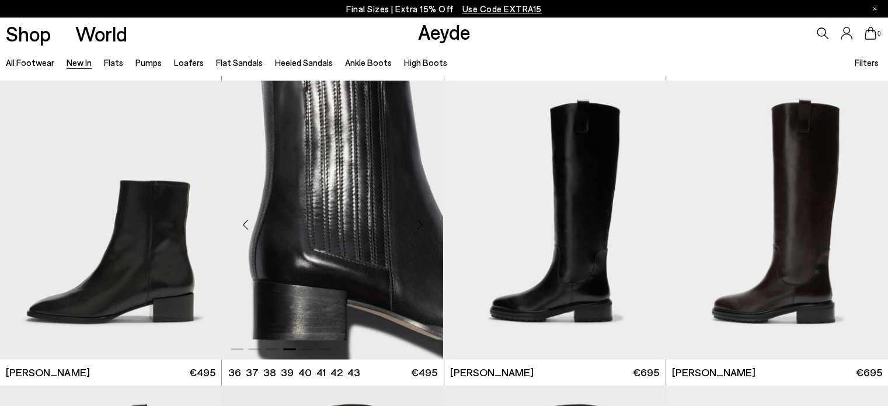
click at [415, 229] on div "Next slide" at bounding box center [420, 224] width 35 height 35
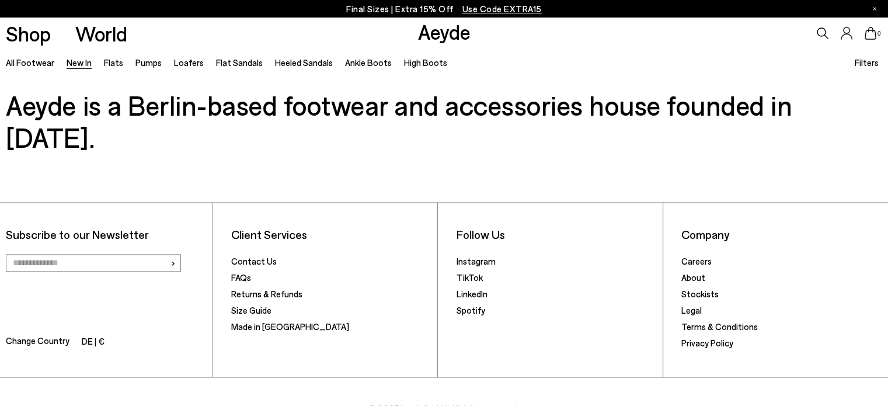
scroll to position [10417, 0]
click at [583, 58] on div "All Footwear New In Flats Pumps Loafers Flat Sandals Heeled Sandals Ankle Boots…" at bounding box center [444, 62] width 888 height 26
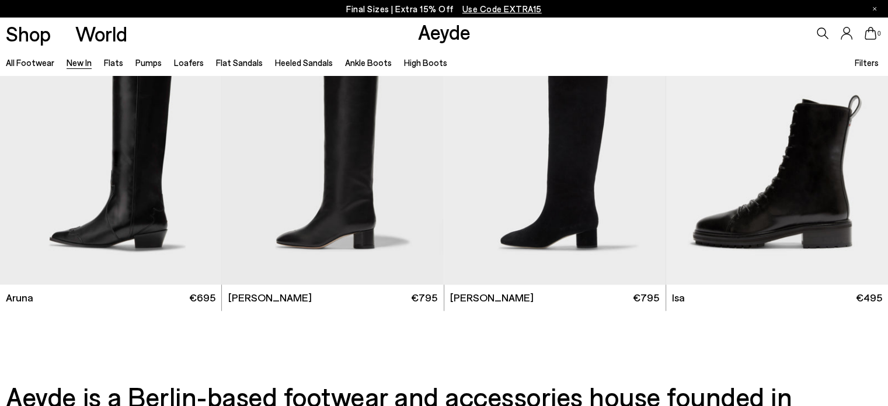
scroll to position [9716, 0]
